Goal: Communication & Community: Answer question/provide support

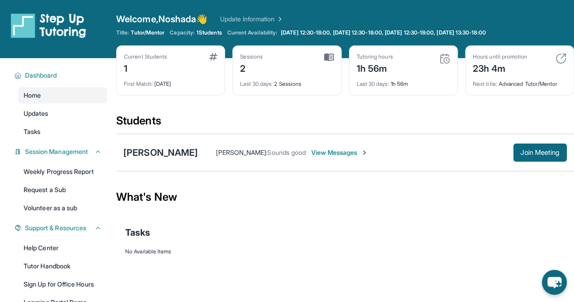
scroll to position [24, 0]
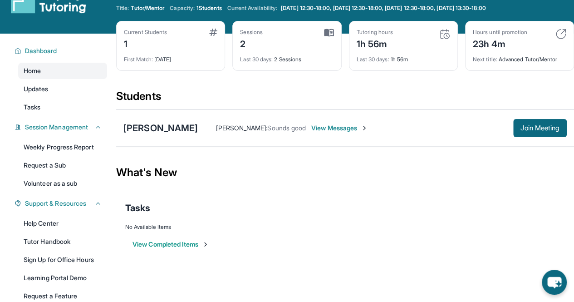
click at [322, 129] on span "View Messages" at bounding box center [339, 127] width 57 height 9
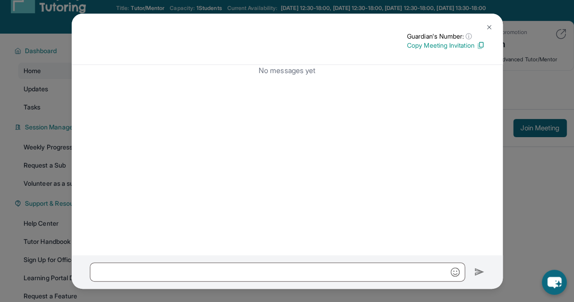
click at [489, 26] on img at bounding box center [488, 27] width 7 height 7
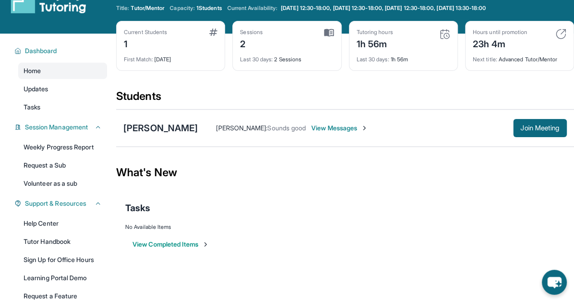
click at [329, 129] on span "View Messages" at bounding box center [339, 127] width 57 height 9
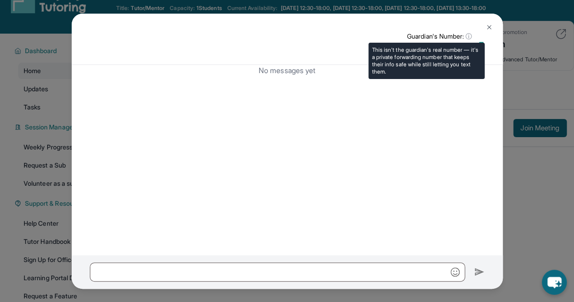
click at [468, 34] on span "ⓘ" at bounding box center [468, 36] width 6 height 9
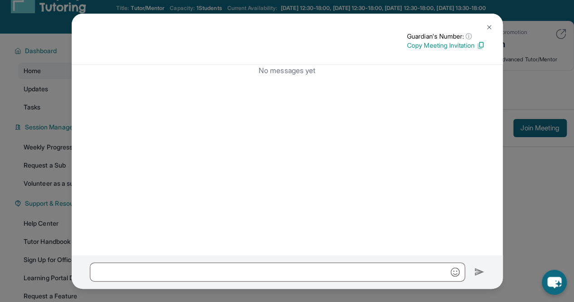
click at [480, 41] on img at bounding box center [480, 45] width 8 height 8
click at [483, 27] on button at bounding box center [489, 27] width 18 height 18
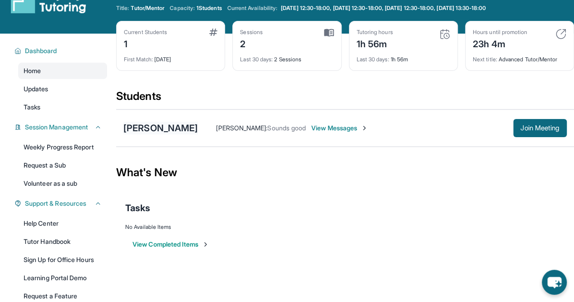
click at [157, 123] on div "[PERSON_NAME]" at bounding box center [160, 128] width 74 height 13
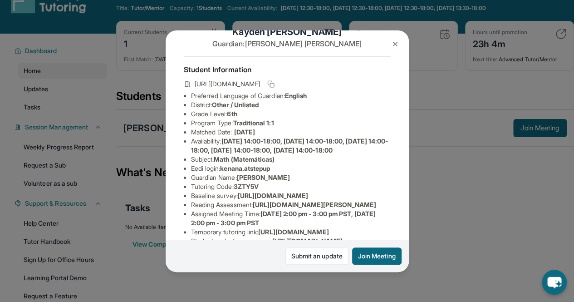
scroll to position [24, 0]
copy li "kenana.atstepup"
drag, startPoint x: 221, startPoint y: 184, endPoint x: 285, endPoint y: 184, distance: 63.9
click at [285, 172] on li "Eedi login : kenana.atstepup" at bounding box center [291, 167] width 200 height 9
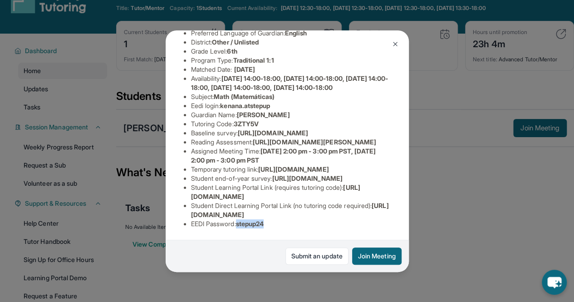
copy span "stepup24"
drag, startPoint x: 239, startPoint y: 218, endPoint x: 276, endPoint y: 215, distance: 36.8
click at [276, 219] on li "EEDI Password : stepup24" at bounding box center [291, 223] width 200 height 9
click at [371, 253] on button "Join Meeting" at bounding box center [376, 255] width 49 height 17
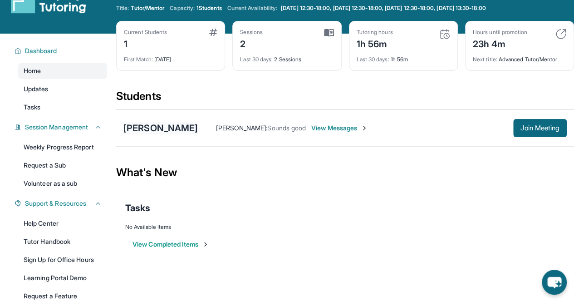
click at [157, 124] on div "[PERSON_NAME]" at bounding box center [160, 128] width 74 height 13
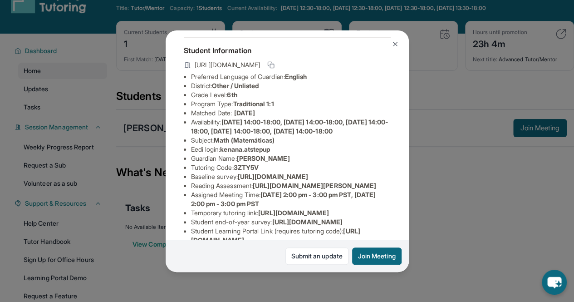
scroll to position [43, 0]
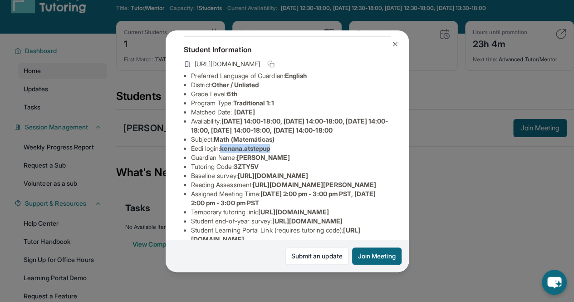
copy span "kenana.atstepup"
drag, startPoint x: 224, startPoint y: 163, endPoint x: 294, endPoint y: 163, distance: 70.3
click at [294, 153] on li "Eedi login : kenana.atstepup" at bounding box center [291, 148] width 200 height 9
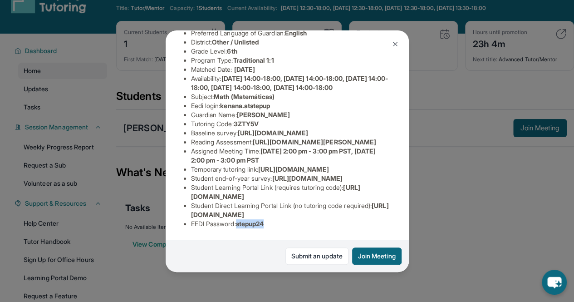
copy span "stepup24"
drag, startPoint x: 241, startPoint y: 218, endPoint x: 283, endPoint y: 218, distance: 41.7
click at [283, 219] on li "EEDI Password : stepup24" at bounding box center [291, 223] width 200 height 9
click at [425, 255] on div "Kayden Louis Guardian: [PERSON_NAME] Student Information [URL][DOMAIN_NAME] Pre…" at bounding box center [287, 151] width 574 height 302
